Goal: Contribute content

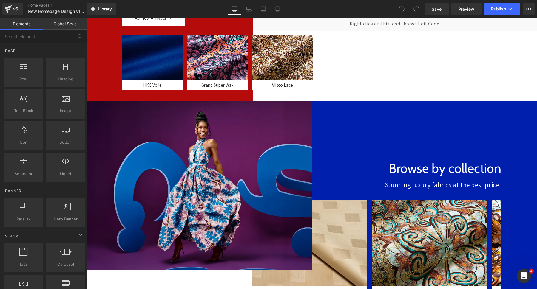
scroll to position [156, 0]
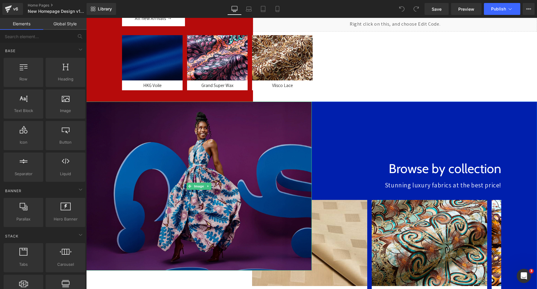
click at [247, 154] on img at bounding box center [198, 186] width 225 height 169
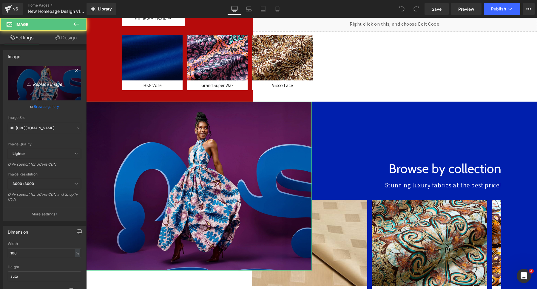
click at [60, 86] on icon "Replace Image" at bounding box center [45, 83] width 48 height 7
type input "C:\fakepath\asdsada.jpg"
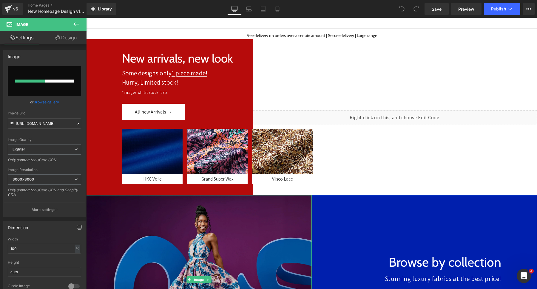
scroll to position [0, 0]
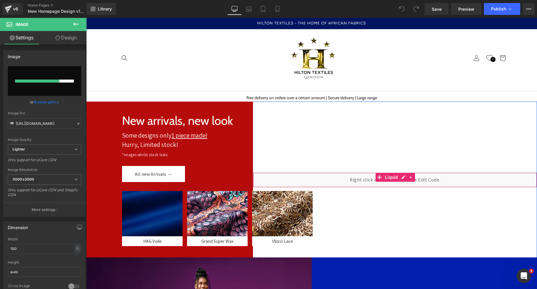
click at [372, 175] on div "Liquid" at bounding box center [395, 180] width 284 height 15
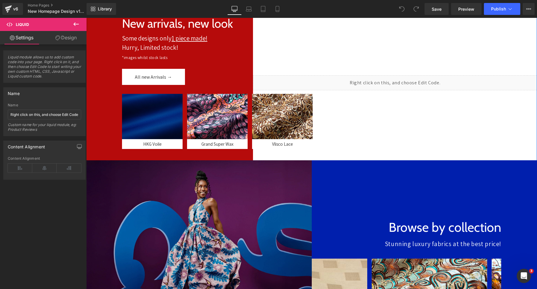
scroll to position [108, 0]
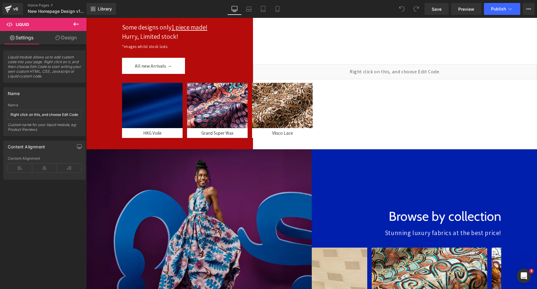
click at [201, 207] on img at bounding box center [198, 233] width 225 height 169
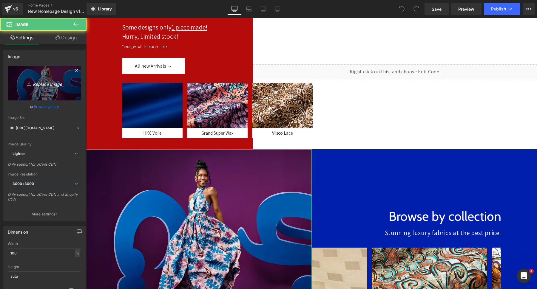
click at [53, 76] on link "Replace Image" at bounding box center [44, 83] width 73 height 34
type input "C:\fakepath\asdsada.jpg"
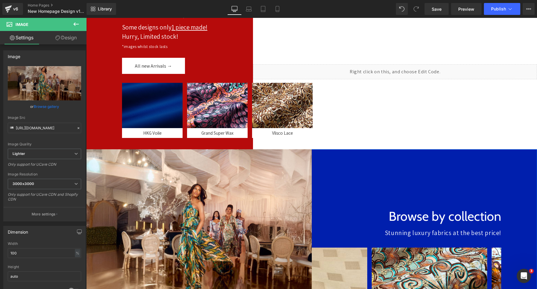
click at [337, 163] on div at bounding box center [424, 276] width 225 height 254
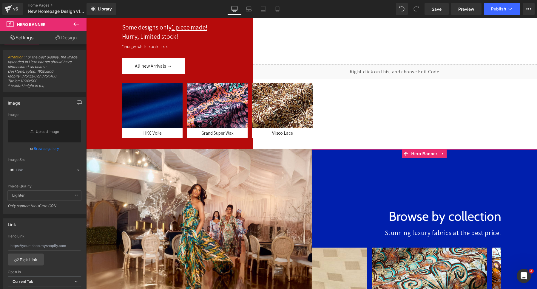
click at [62, 41] on link "Design" at bounding box center [65, 37] width 43 height 13
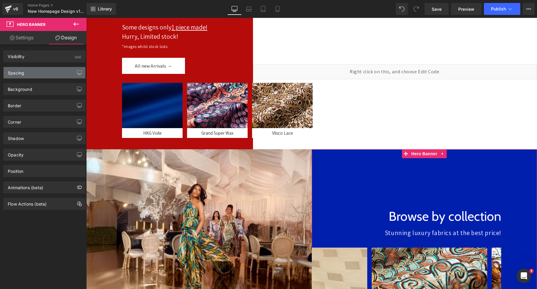
click at [20, 76] on div "Spacing" at bounding box center [45, 72] width 82 height 11
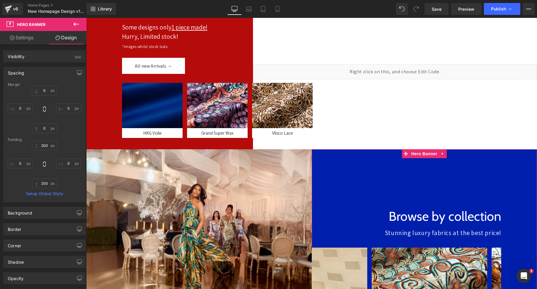
click at [20, 76] on div "Spacing" at bounding box center [45, 72] width 82 height 11
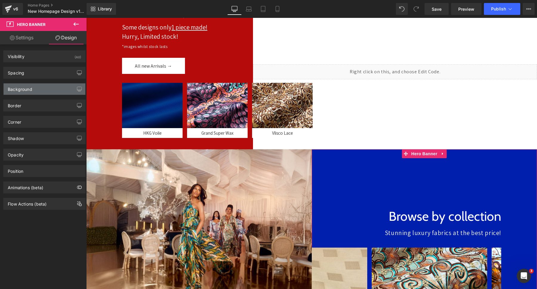
click at [21, 91] on div "Background" at bounding box center [20, 88] width 24 height 8
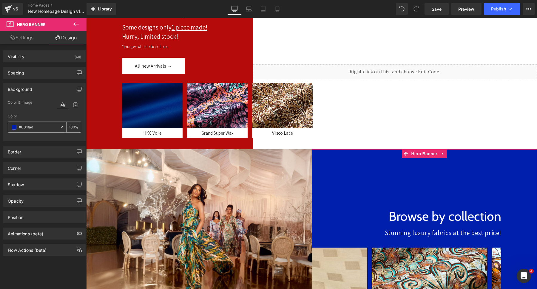
click at [16, 130] on div "#001fad" at bounding box center [34, 127] width 52 height 10
click at [15, 126] on span at bounding box center [14, 127] width 5 height 5
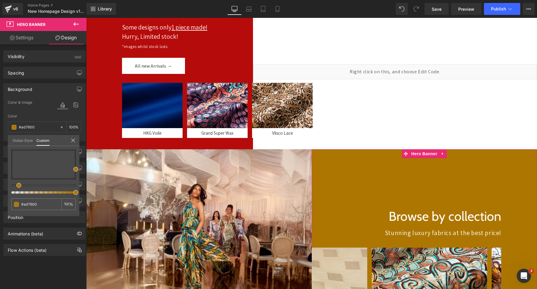
drag, startPoint x: 52, startPoint y: 186, endPoint x: 16, endPoint y: 182, distance: 36.1
click at [16, 182] on div at bounding box center [43, 172] width 64 height 44
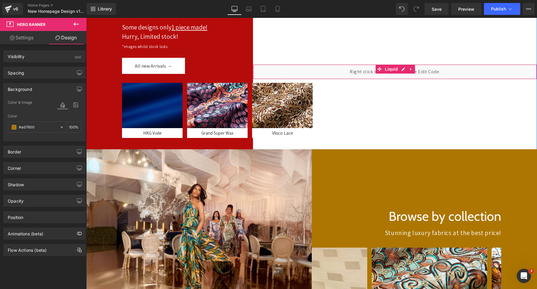
click at [328, 70] on div "Liquid" at bounding box center [395, 71] width 284 height 15
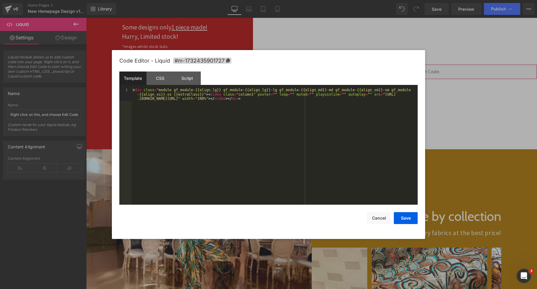
click at [330, 0] on div "You are previewing how the will restyle your page. You can not edit Elements in…" at bounding box center [268, 0] width 537 height 0
drag, startPoint x: 384, startPoint y: 95, endPoint x: 270, endPoint y: 100, distance: 114.3
click at [270, 100] on div "< div class = "module gf_module-{{align_lg}} gf_module-{{align_lg}}-lg gf_modul…" at bounding box center [275, 159] width 286 height 143
click at [270, 100] on div "< div class = "module gf_module-{{align_lg}} gf_module-{{align_lg}}-lg gf_modul…" at bounding box center [275, 146] width 286 height 117
drag, startPoint x: 384, startPoint y: 95, endPoint x: 270, endPoint y: 101, distance: 114.7
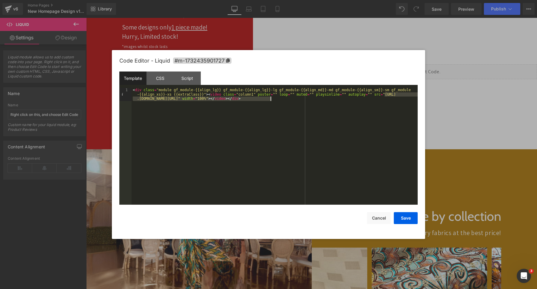
click at [270, 101] on div "< div class = "module gf_module-{{align_lg}} gf_module-{{align_lg}}-lg gf_modul…" at bounding box center [275, 159] width 286 height 143
click at [404, 217] on button "Save" at bounding box center [406, 218] width 24 height 12
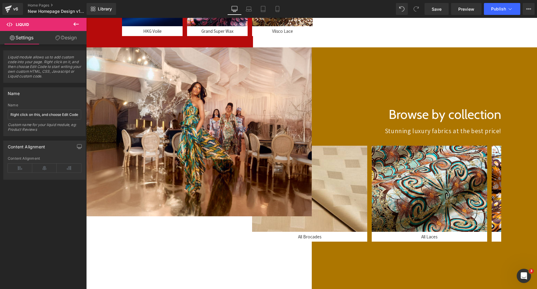
scroll to position [113, 0]
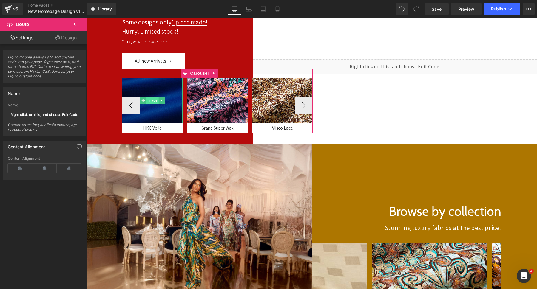
click at [153, 101] on span "Image" at bounding box center [152, 100] width 13 height 7
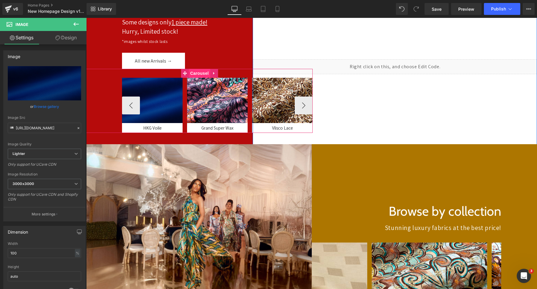
click at [197, 76] on span "Carousel" at bounding box center [198, 73] width 21 height 9
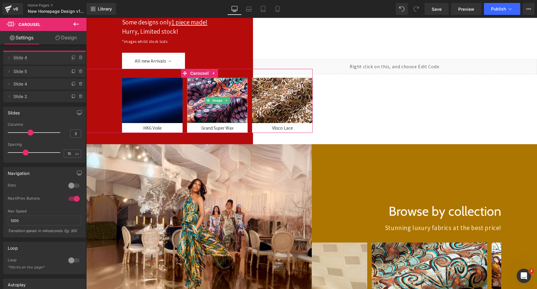
drag, startPoint x: 23, startPoint y: 70, endPoint x: 22, endPoint y: 58, distance: 12.6
click at [22, 58] on span "Slide 4" at bounding box center [38, 57] width 50 height 11
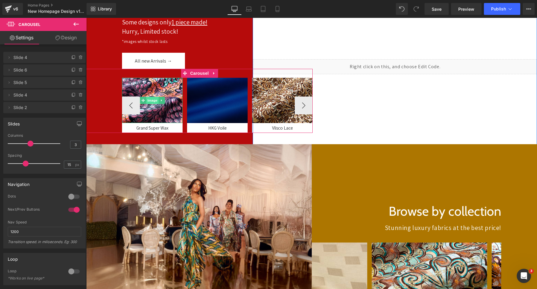
click at [151, 98] on span "Image" at bounding box center [152, 100] width 13 height 7
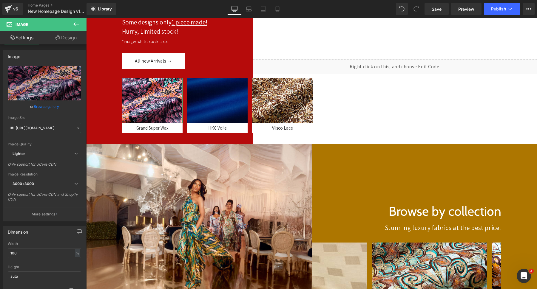
click at [47, 130] on input "[URL][DOMAIN_NAME]" at bounding box center [44, 128] width 73 height 10
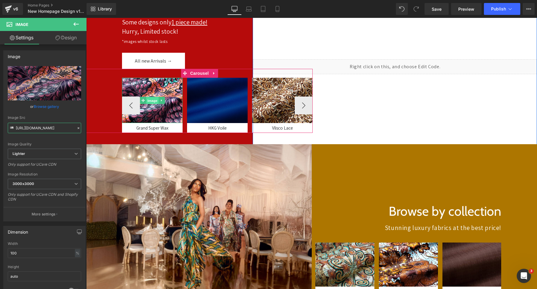
click at [152, 103] on span "Image" at bounding box center [152, 100] width 13 height 7
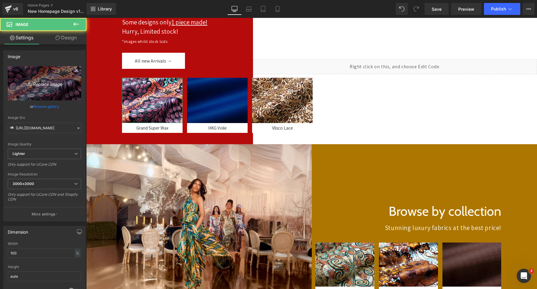
click at [13, 84] on link "Replace Image" at bounding box center [44, 83] width 73 height 34
type input "C:\fakepath\cdca.jpg"
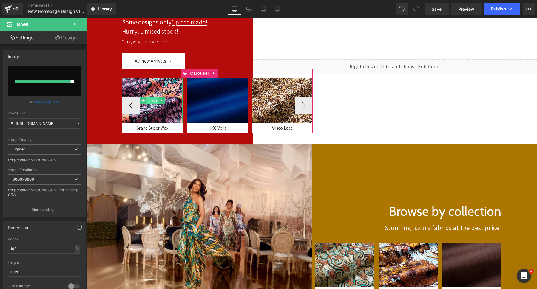
click at [154, 102] on span "Image" at bounding box center [152, 100] width 13 height 7
click at [154, 101] on span "Image" at bounding box center [152, 100] width 13 height 7
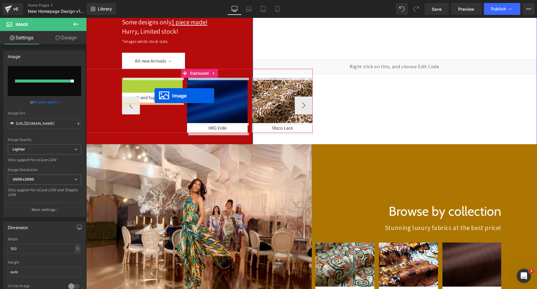
drag, startPoint x: 154, startPoint y: 101, endPoint x: 154, endPoint y: 96, distance: 5.7
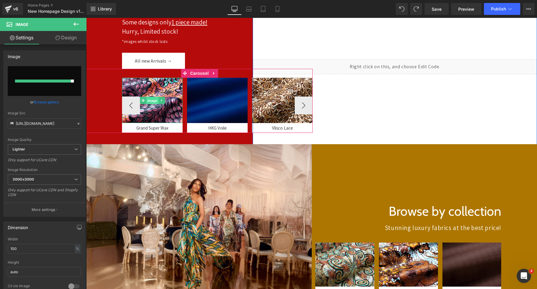
click at [152, 103] on span "Image" at bounding box center [152, 100] width 13 height 7
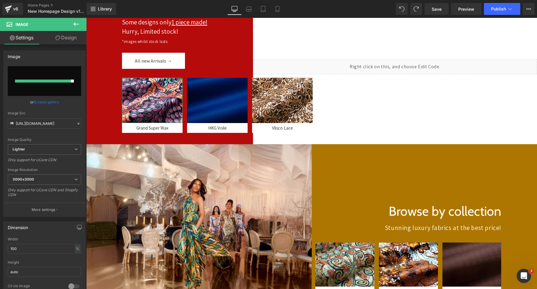
click at [51, 82] on div at bounding box center [43, 81] width 56 height 3
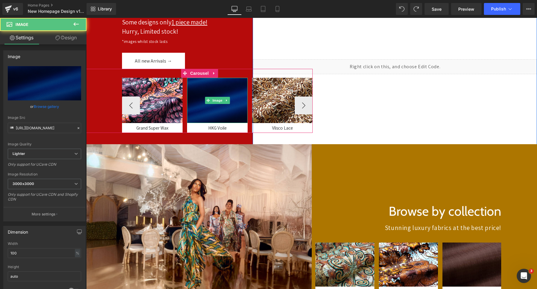
click at [213, 106] on img at bounding box center [217, 100] width 61 height 45
click at [158, 104] on span "Image" at bounding box center [152, 100] width 13 height 7
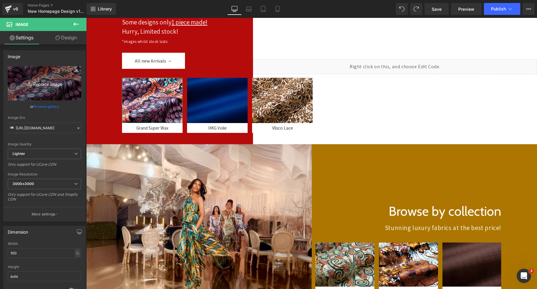
click at [27, 73] on link "Replace Image" at bounding box center [44, 83] width 73 height 34
type input "C:\fakepath\cdca.jpg"
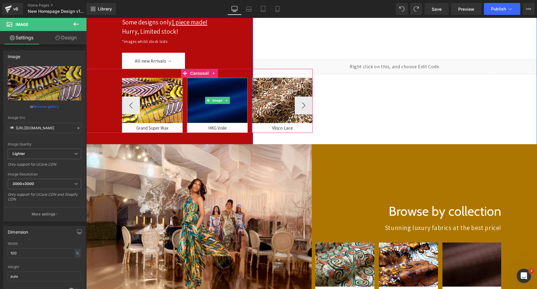
click at [211, 106] on img at bounding box center [217, 100] width 61 height 45
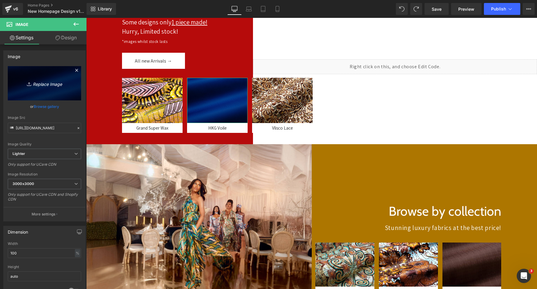
click at [50, 88] on link "Replace Image" at bounding box center [44, 83] width 73 height 34
type input "C:\fakepath\cascxas.jpg"
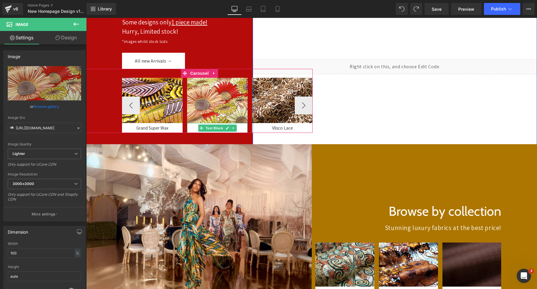
click at [197, 130] on div "HKG Voile" at bounding box center [217, 128] width 61 height 10
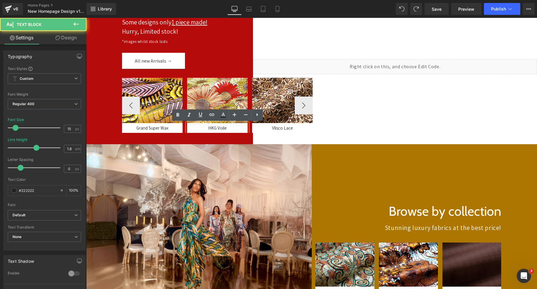
click at [200, 129] on div "HKG Voile" at bounding box center [217, 128] width 61 height 10
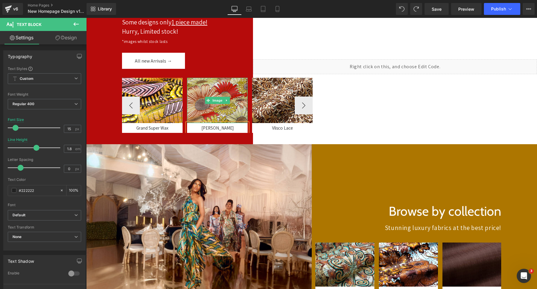
click at [211, 90] on img at bounding box center [217, 100] width 61 height 45
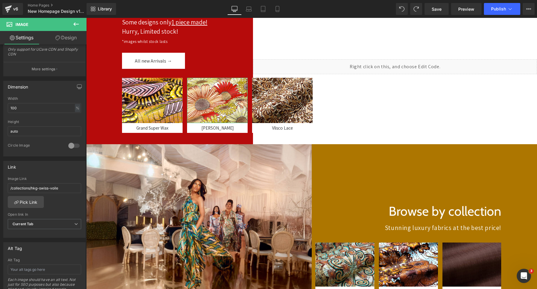
scroll to position [145, 0]
click at [28, 209] on link "Pick Link" at bounding box center [26, 203] width 36 height 12
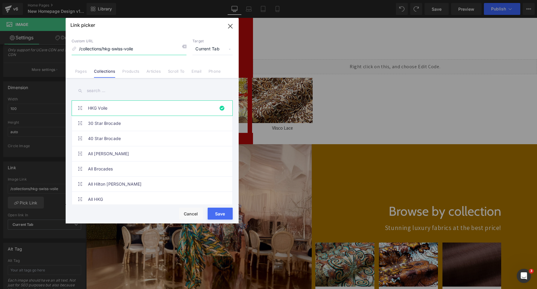
click at [97, 47] on input "/collections/hkg-swiss-voile" at bounding box center [129, 49] width 115 height 11
click at [92, 89] on input "text" at bounding box center [152, 90] width 161 height 13
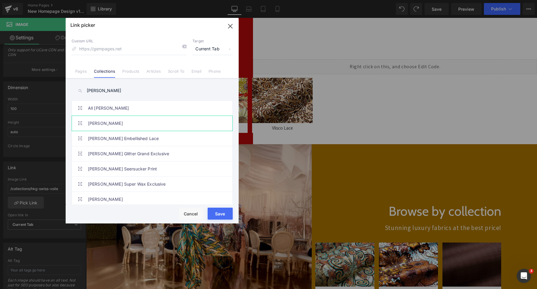
type input "[PERSON_NAME]"
click at [97, 126] on link "[PERSON_NAME]" at bounding box center [153, 123] width 131 height 15
click at [216, 212] on button "Save" at bounding box center [220, 214] width 25 height 12
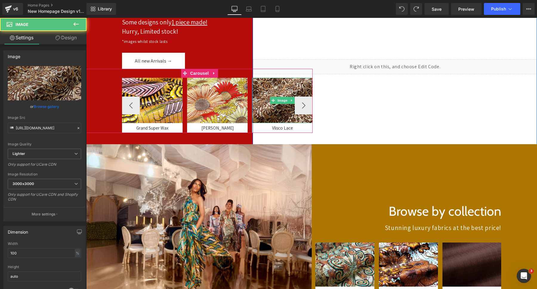
click at [279, 96] on img at bounding box center [282, 100] width 61 height 45
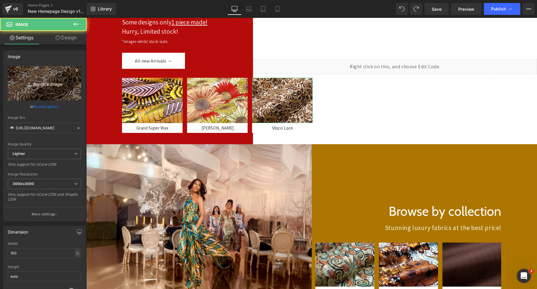
click at [59, 86] on icon "Replace Image" at bounding box center [45, 83] width 48 height 7
type input "C:\fakepath\cdcsdcs.jpg"
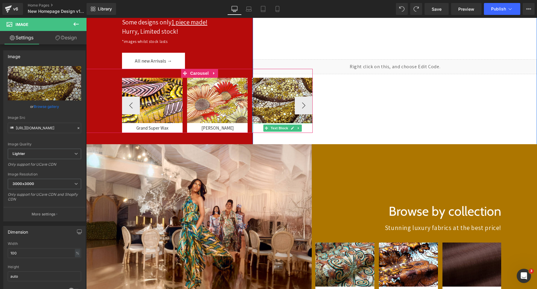
click at [258, 129] on div "Vlisco Lace" at bounding box center [282, 128] width 61 height 10
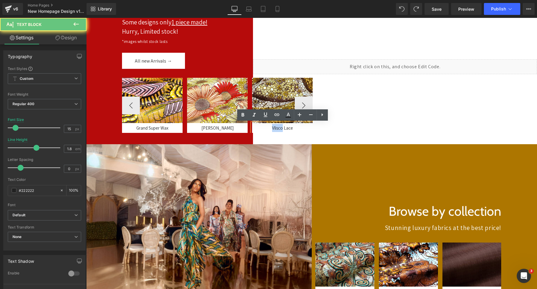
click at [258, 129] on div "Vlisco Lace" at bounding box center [282, 128] width 61 height 10
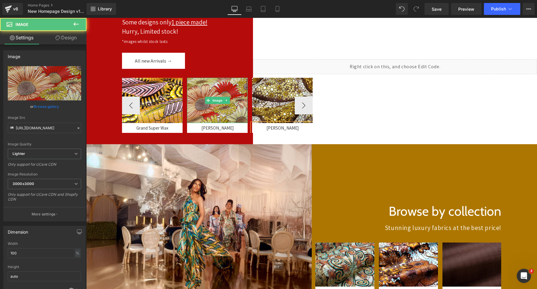
click at [211, 87] on img at bounding box center [217, 100] width 61 height 45
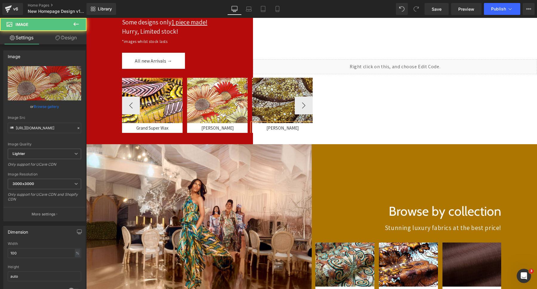
click at [265, 89] on img at bounding box center [282, 100] width 61 height 45
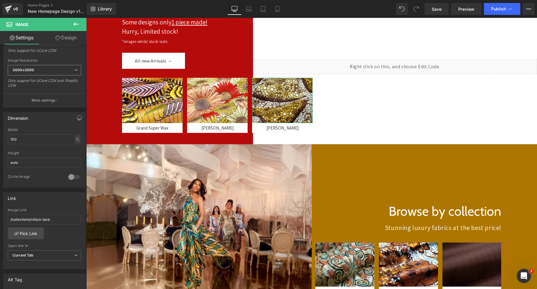
scroll to position [117, 0]
click at [42, 217] on input "/collections/vlisco-lace" at bounding box center [44, 217] width 73 height 10
click at [30, 228] on link "Pick Link" at bounding box center [26, 231] width 36 height 12
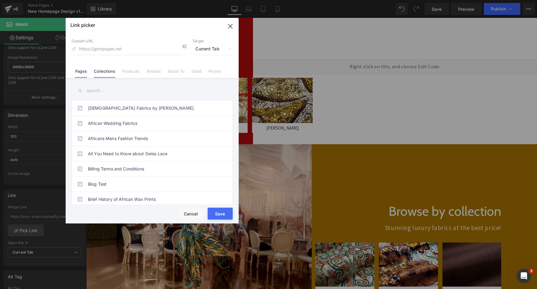
click at [103, 75] on link "Collections" at bounding box center [104, 73] width 21 height 9
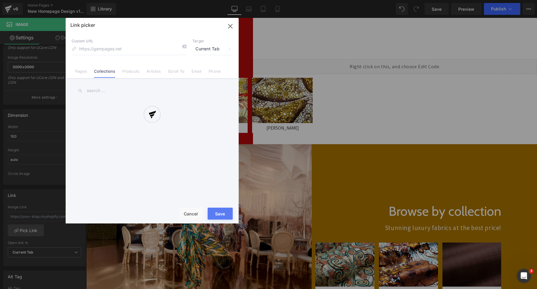
click at [102, 89] on div at bounding box center [152, 121] width 173 height 206
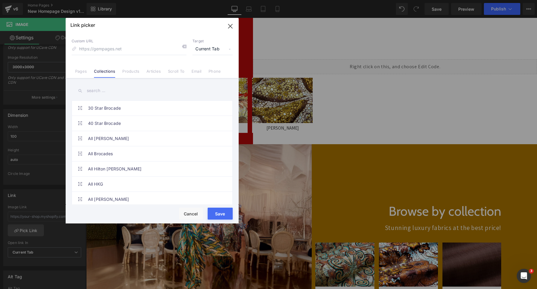
click at [90, 91] on input "text" at bounding box center [152, 90] width 161 height 13
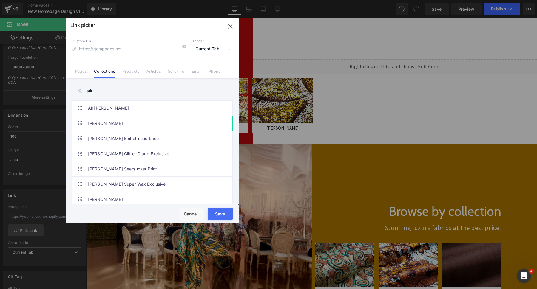
scroll to position [3, 0]
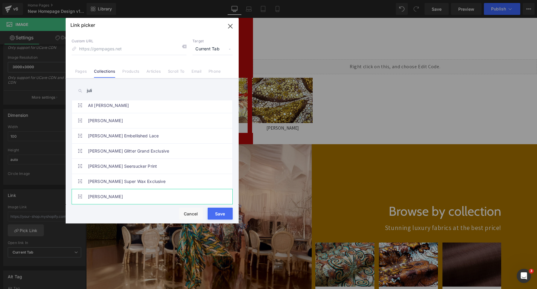
type input "juli"
click at [112, 203] on link "[PERSON_NAME]" at bounding box center [153, 196] width 131 height 15
click at [225, 214] on button "Save" at bounding box center [220, 214] width 25 height 12
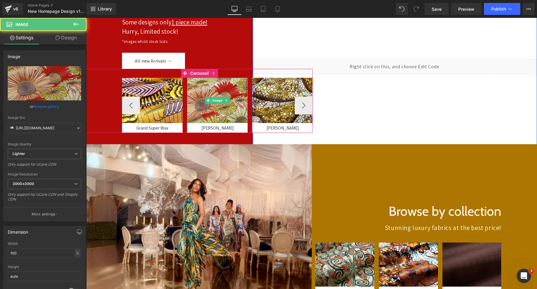
click at [216, 105] on img at bounding box center [217, 100] width 61 height 45
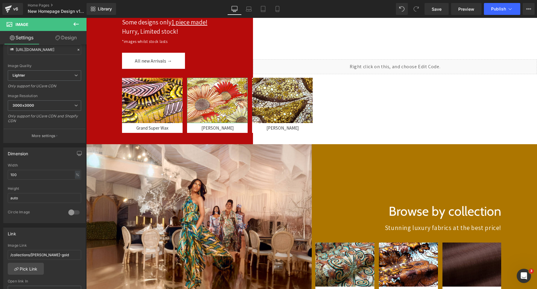
scroll to position [79, 0]
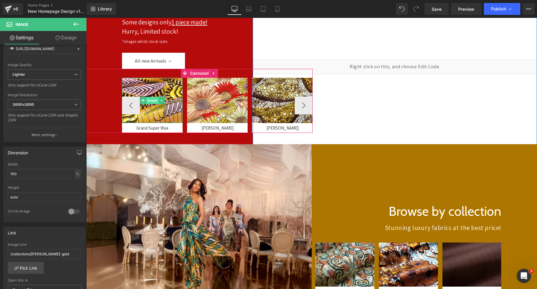
click at [149, 101] on span "Image" at bounding box center [152, 100] width 13 height 7
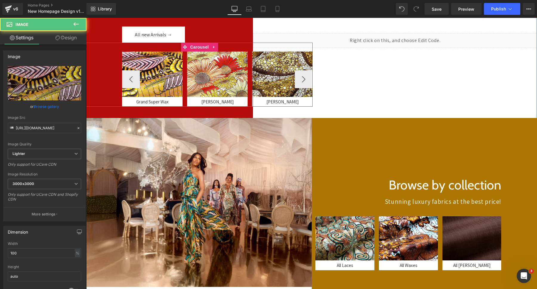
scroll to position [126, 0]
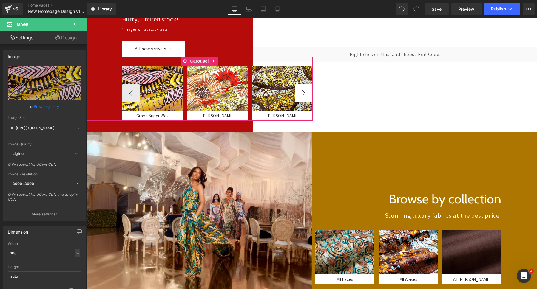
click at [300, 94] on button "›" at bounding box center [304, 93] width 18 height 18
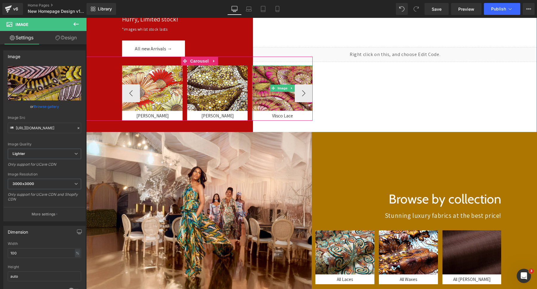
click at [277, 73] on img at bounding box center [282, 88] width 61 height 45
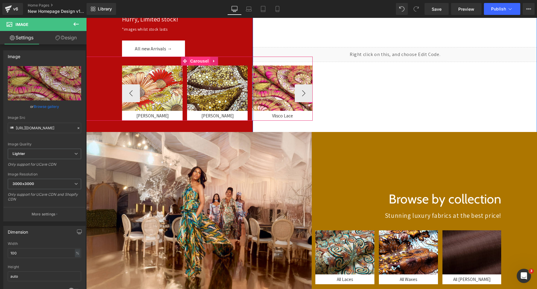
click at [200, 61] on span "Carousel" at bounding box center [198, 61] width 21 height 9
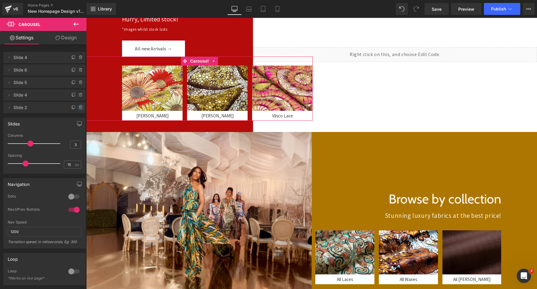
click at [83, 108] on icon at bounding box center [80, 107] width 5 height 5
click at [83, 108] on button "Delete" at bounding box center [74, 108] width 19 height 8
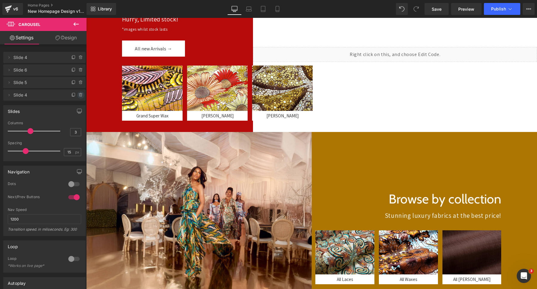
click at [78, 95] on span at bounding box center [80, 95] width 7 height 7
click at [78, 95] on button "Delete" at bounding box center [74, 96] width 19 height 8
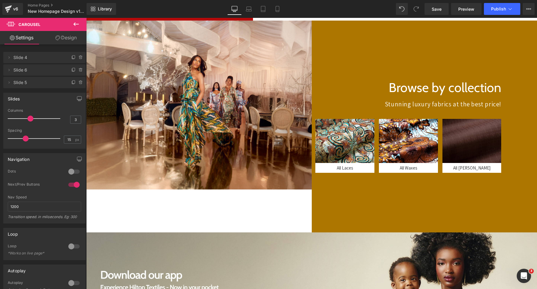
scroll to position [0, 0]
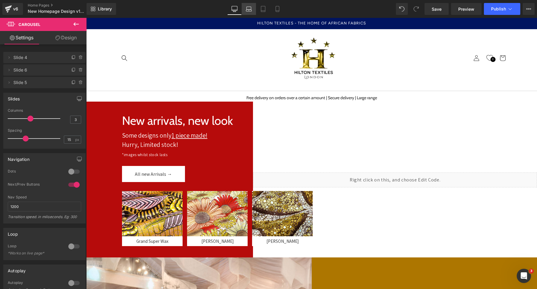
click at [250, 10] on icon at bounding box center [249, 11] width 6 height 2
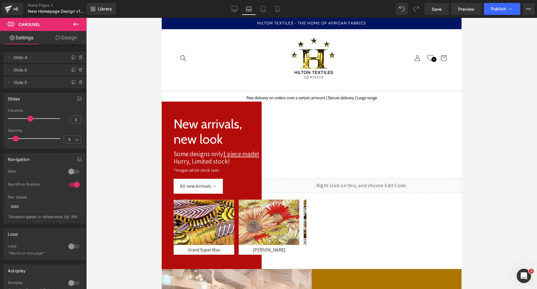
scroll to position [84, 0]
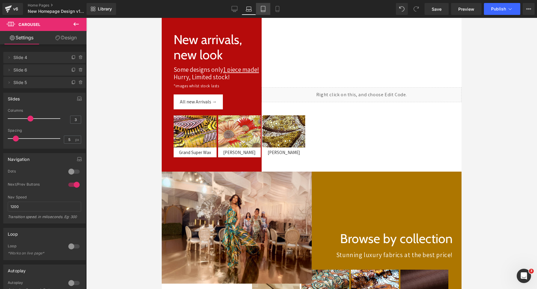
click at [265, 9] on icon at bounding box center [263, 9] width 6 height 6
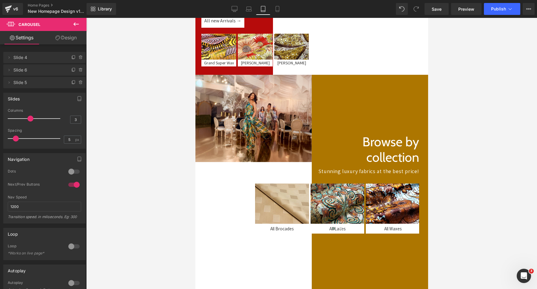
scroll to position [96, 0]
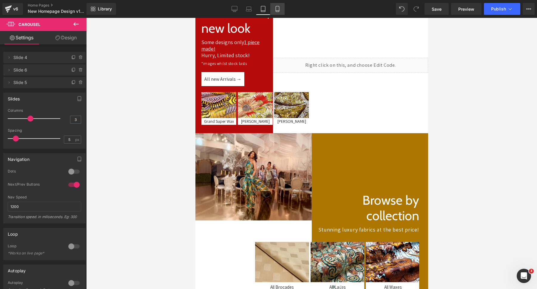
click at [276, 8] on icon at bounding box center [277, 9] width 6 height 6
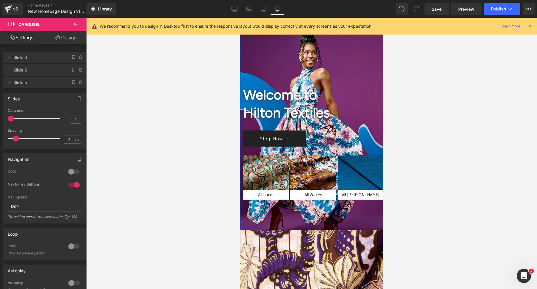
scroll to position [58, 0]
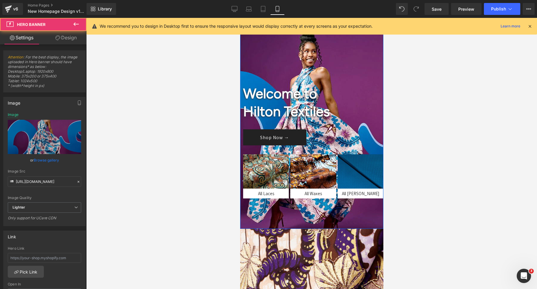
click at [300, 45] on div at bounding box center [311, 126] width 143 height 205
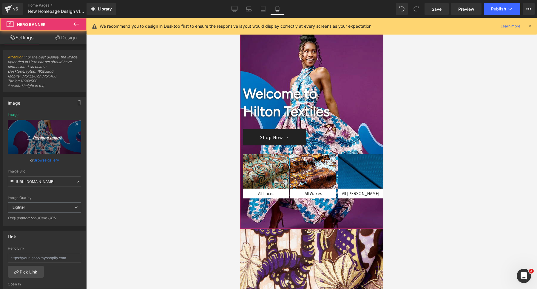
click at [52, 132] on link "Replace Image" at bounding box center [44, 137] width 73 height 34
type input "C:\fakepath\asdsada.jpg"
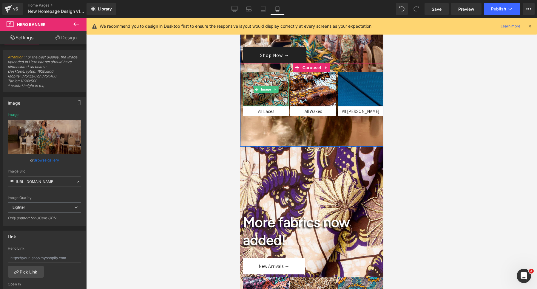
scroll to position [142, 0]
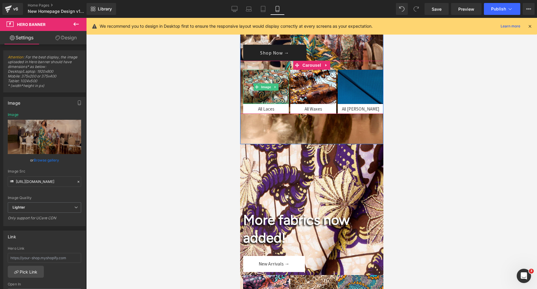
click at [268, 188] on div "More fabrics now added!" at bounding box center [314, 209] width 143 height 78
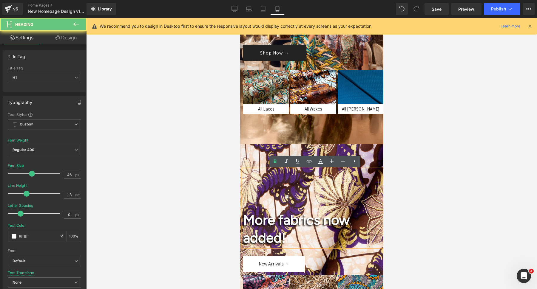
click at [263, 171] on div "More fabrics now added!" at bounding box center [314, 209] width 143 height 78
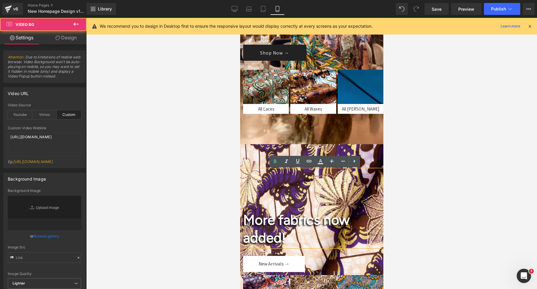
click at [253, 156] on video at bounding box center [311, 271] width 143 height 254
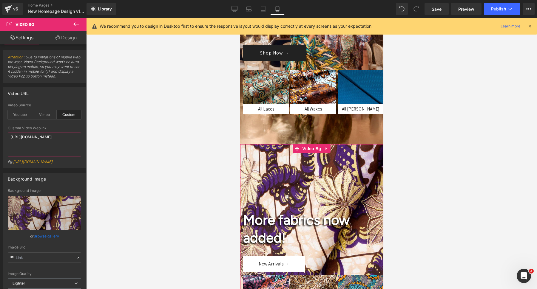
click at [42, 147] on textarea "[URL][DOMAIN_NAME]" at bounding box center [44, 145] width 73 height 24
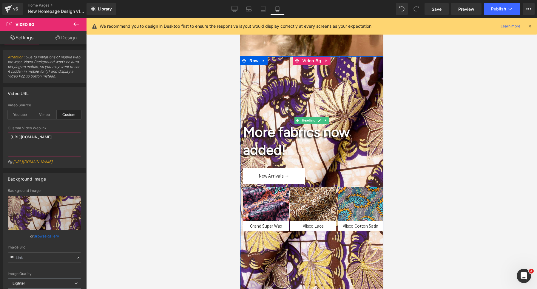
scroll to position [234, 0]
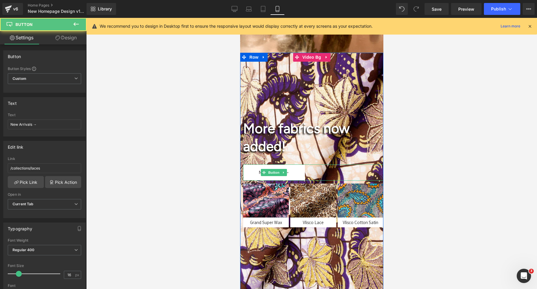
click at [341, 167] on div "New Arrivals →" at bounding box center [313, 173] width 140 height 16
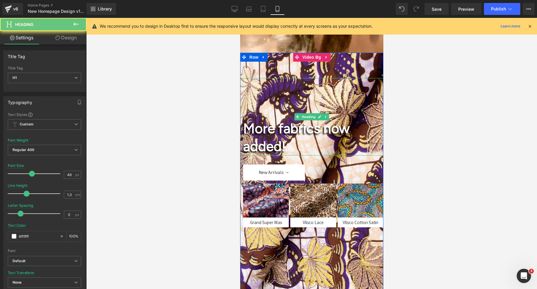
click at [337, 153] on h1 "More fabrics now added!" at bounding box center [311, 138] width 137 height 36
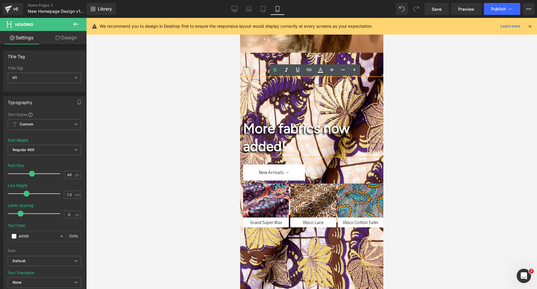
click at [271, 62] on video at bounding box center [311, 180] width 143 height 254
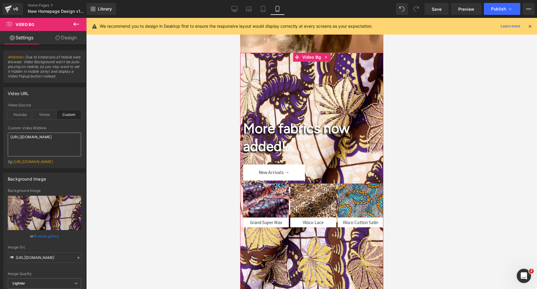
click at [41, 155] on textarea "[URL][DOMAIN_NAME]" at bounding box center [44, 145] width 73 height 24
type textarea "[URL][DOMAIN_NAME]"
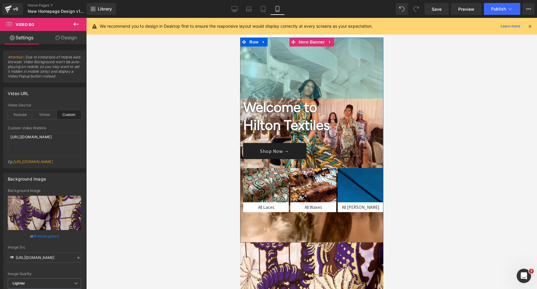
scroll to position [50, 0]
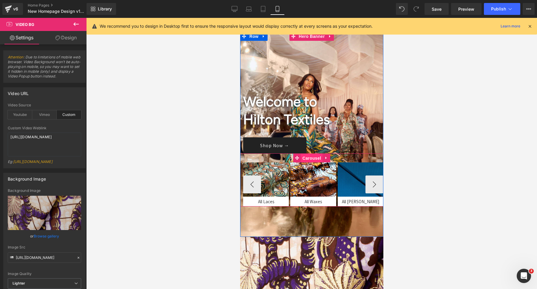
click at [310, 157] on span "Carousel" at bounding box center [311, 158] width 21 height 9
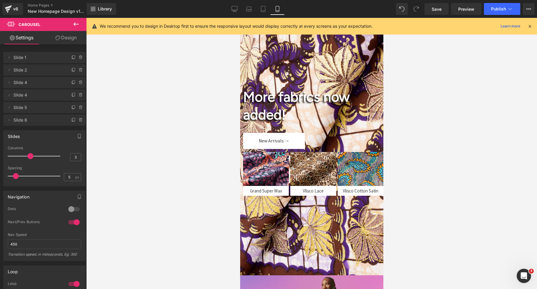
scroll to position [266, 0]
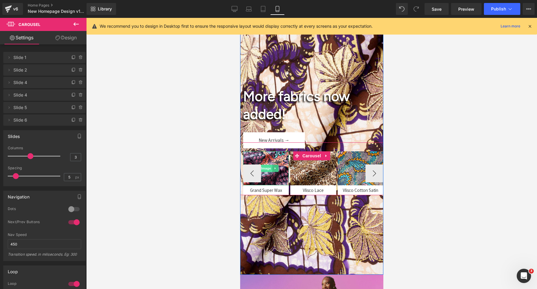
click at [266, 169] on span "Image" at bounding box center [265, 168] width 13 height 7
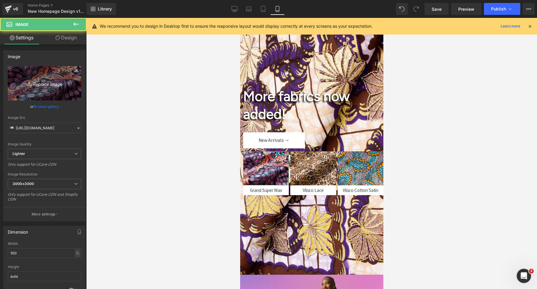
click at [27, 75] on link "Replace Image" at bounding box center [44, 83] width 73 height 34
type input "C:\fakepath\cdca.jpg"
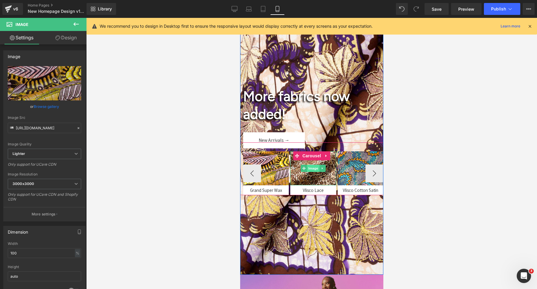
click at [311, 166] on span "Image" at bounding box center [313, 168] width 13 height 7
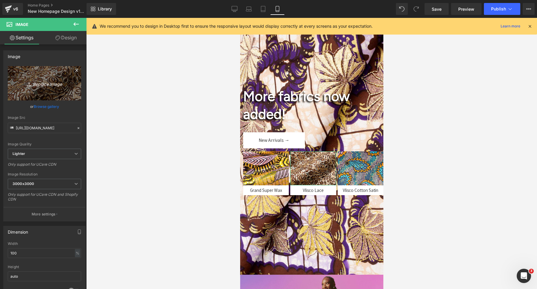
click at [43, 81] on icon "Replace Image" at bounding box center [45, 83] width 48 height 7
type input "C:\fakepath\cascxas.jpg"
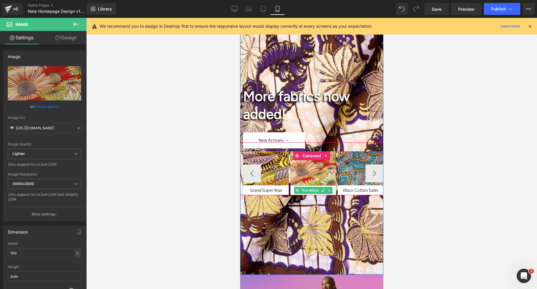
click at [291, 191] on div at bounding box center [290, 190] width 1 height 10
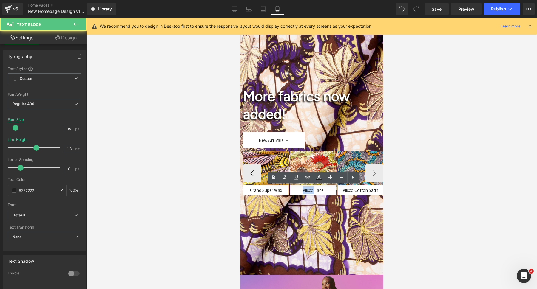
click at [291, 191] on div "Vlisco Lace" at bounding box center [313, 190] width 46 height 10
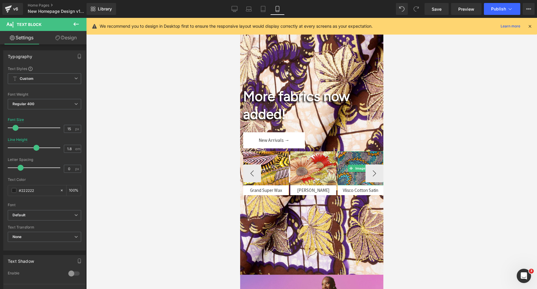
click at [356, 162] on img at bounding box center [360, 169] width 46 height 34
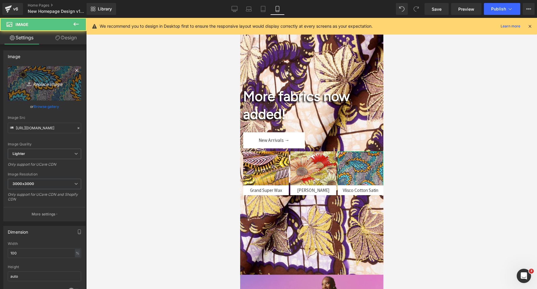
click at [40, 84] on icon "Replace Image" at bounding box center [45, 83] width 48 height 7
type input "C:\fakepath\cdcsdcs.jpg"
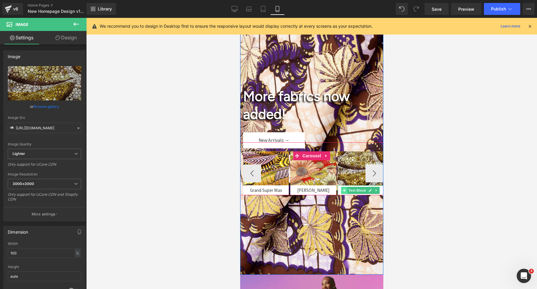
click at [342, 191] on span at bounding box center [344, 190] width 6 height 7
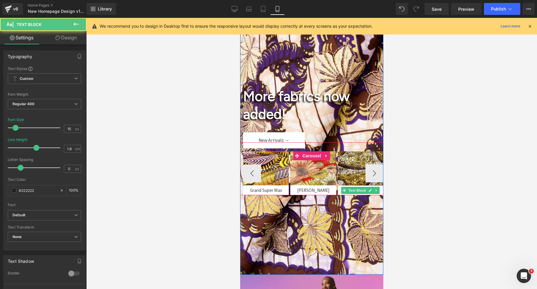
click at [339, 191] on div "Vlisco Cotton Satin" at bounding box center [360, 190] width 46 height 10
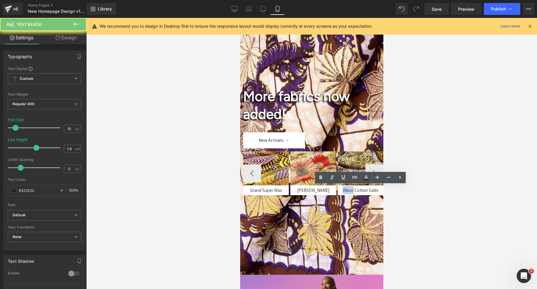
click at [339, 191] on div "Vlisco Cotton Satin" at bounding box center [360, 190] width 46 height 10
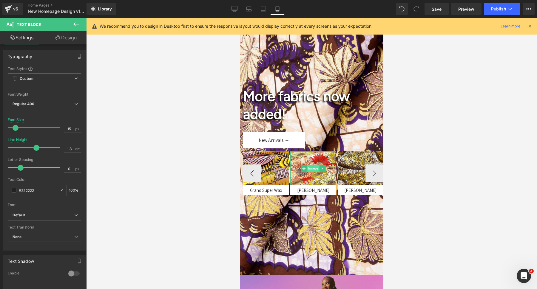
click at [314, 171] on span "Image" at bounding box center [313, 168] width 13 height 7
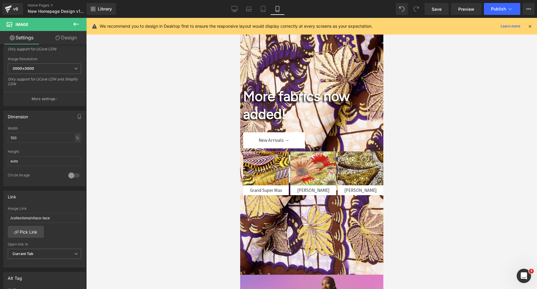
scroll to position [123, 0]
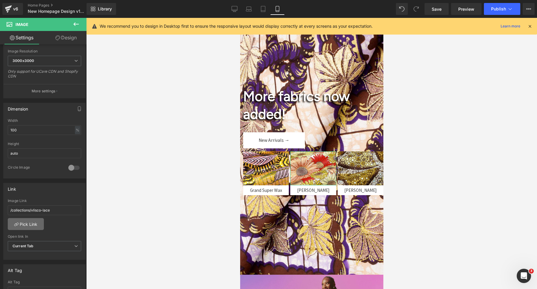
click at [26, 225] on link "Pick Link" at bounding box center [26, 224] width 36 height 12
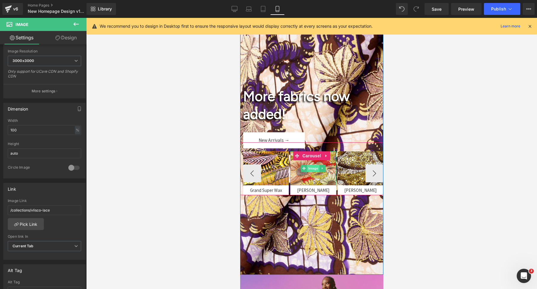
click at [309, 169] on span "Image" at bounding box center [313, 168] width 13 height 7
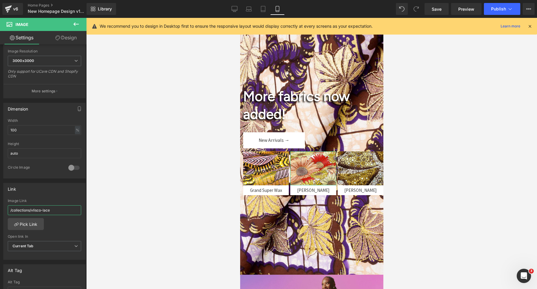
click at [21, 210] on input "/collections/vlisco-lace" at bounding box center [44, 210] width 73 height 10
click at [24, 226] on link "Pick Link" at bounding box center [26, 224] width 36 height 12
click at [33, 212] on input "text" at bounding box center [44, 210] width 73 height 10
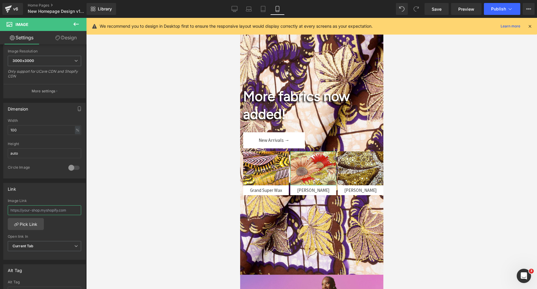
click at [31, 207] on input "text" at bounding box center [44, 210] width 73 height 10
click at [29, 219] on link "Pick Link" at bounding box center [26, 224] width 36 height 12
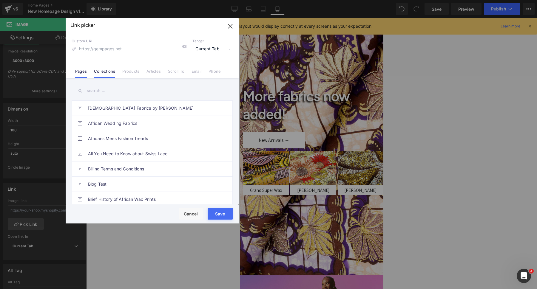
click at [105, 72] on link "Collections" at bounding box center [104, 73] width 21 height 9
click at [94, 95] on input "text" at bounding box center [152, 90] width 161 height 13
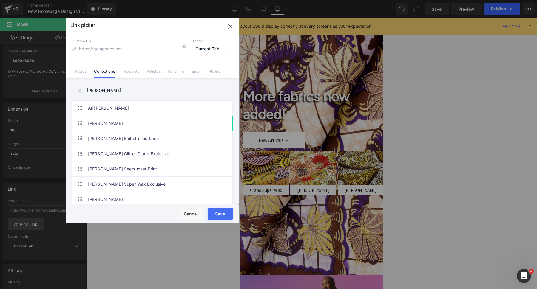
type input "[PERSON_NAME]"
click at [101, 125] on link "[PERSON_NAME]" at bounding box center [153, 123] width 131 height 15
click at [218, 219] on button "Save" at bounding box center [220, 214] width 25 height 12
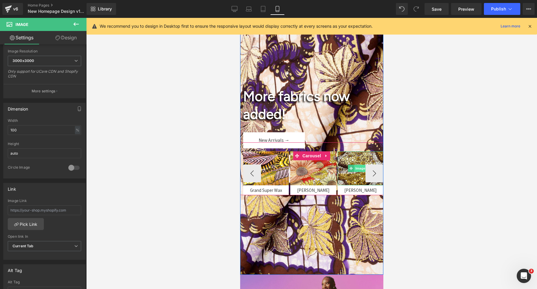
click at [359, 166] on span "Image" at bounding box center [360, 168] width 13 height 7
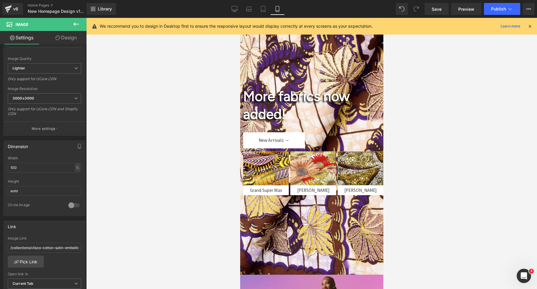
scroll to position [85, 0]
click at [30, 252] on input "/collections/vlisco-cotton-satin-embellished" at bounding box center [44, 249] width 73 height 10
click at [27, 258] on link "Pick Link" at bounding box center [26, 262] width 36 height 12
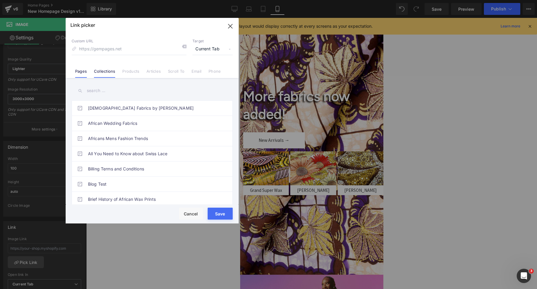
click at [99, 72] on link "Collections" at bounding box center [104, 73] width 21 height 9
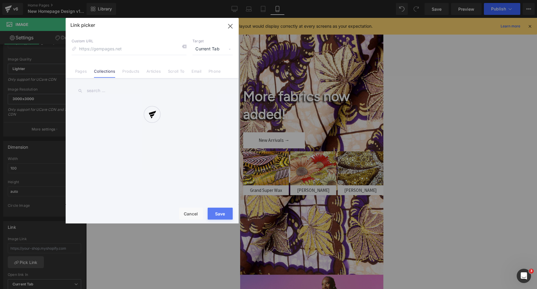
click at [97, 88] on div at bounding box center [152, 121] width 173 height 206
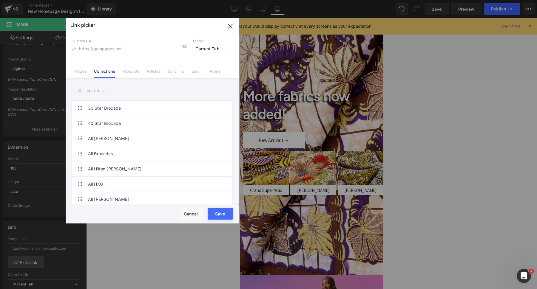
click at [92, 89] on input "text" at bounding box center [152, 90] width 161 height 13
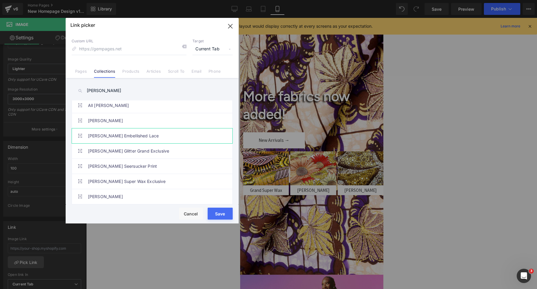
scroll to position [2, 0]
type input "[PERSON_NAME]"
click at [110, 195] on link "[PERSON_NAME]" at bounding box center [153, 197] width 131 height 15
click at [227, 215] on button "Save" at bounding box center [220, 214] width 25 height 12
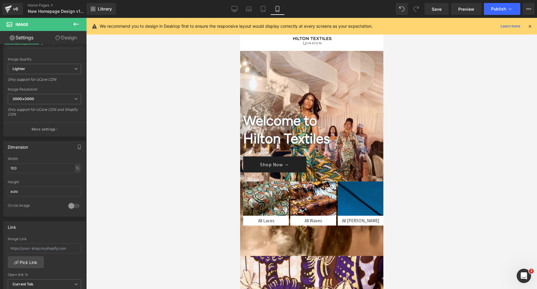
scroll to position [0, 0]
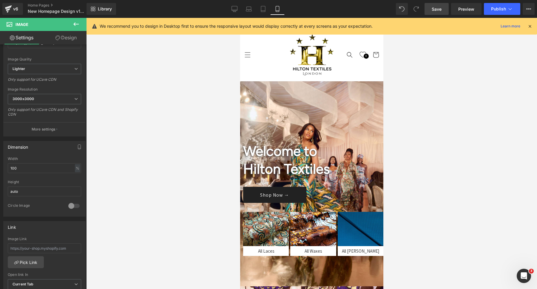
drag, startPoint x: 433, startPoint y: 7, endPoint x: 44, endPoint y: 93, distance: 398.6
click at [433, 7] on span "Save" at bounding box center [437, 9] width 10 height 6
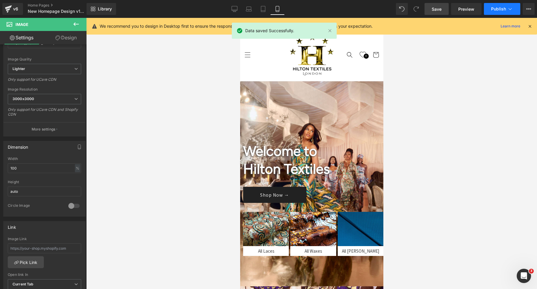
click at [492, 12] on button "Publish" at bounding box center [502, 9] width 36 height 12
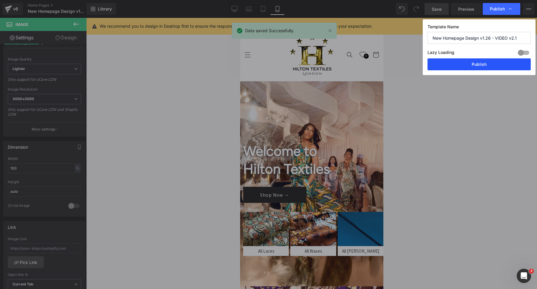
click at [455, 66] on button "Publish" at bounding box center [478, 64] width 103 height 12
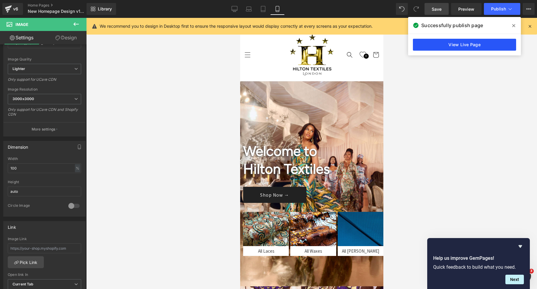
click at [452, 47] on link "View Live Page" at bounding box center [464, 45] width 103 height 12
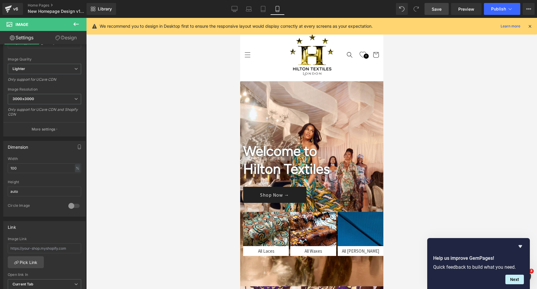
click at [435, 7] on span "Save" at bounding box center [437, 9] width 10 height 6
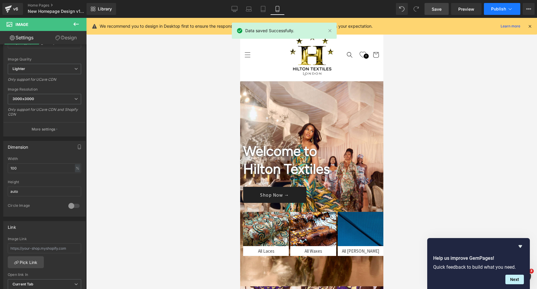
click at [490, 8] on button "Publish" at bounding box center [502, 9] width 36 height 12
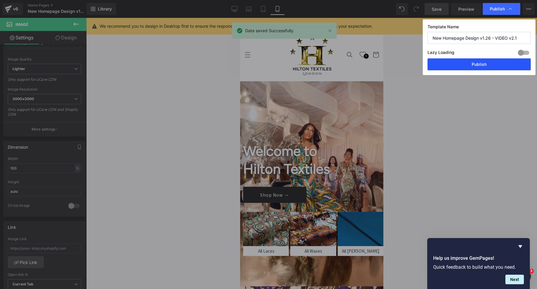
click at [467, 64] on button "Publish" at bounding box center [478, 64] width 103 height 12
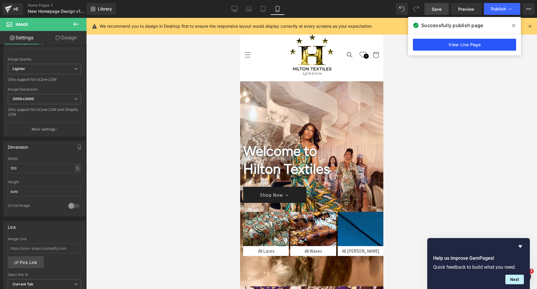
click at [448, 41] on link "View Live Page" at bounding box center [464, 45] width 103 height 12
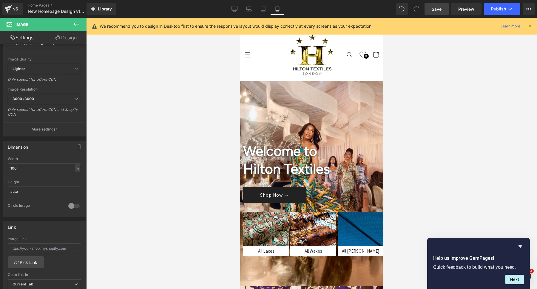
click at [436, 8] on span "Save" at bounding box center [437, 9] width 10 height 6
click at [11, 7] on icon at bounding box center [8, 7] width 7 height 4
